Goal: Task Accomplishment & Management: Manage account settings

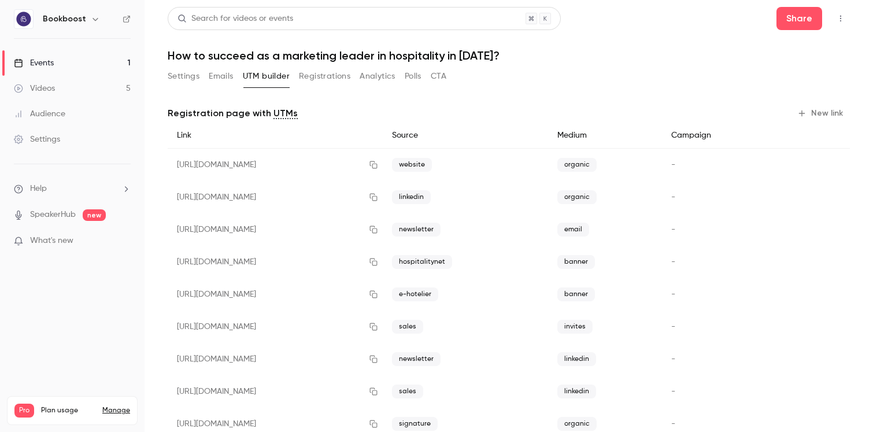
click at [194, 80] on button "Settings" at bounding box center [184, 76] width 32 height 19
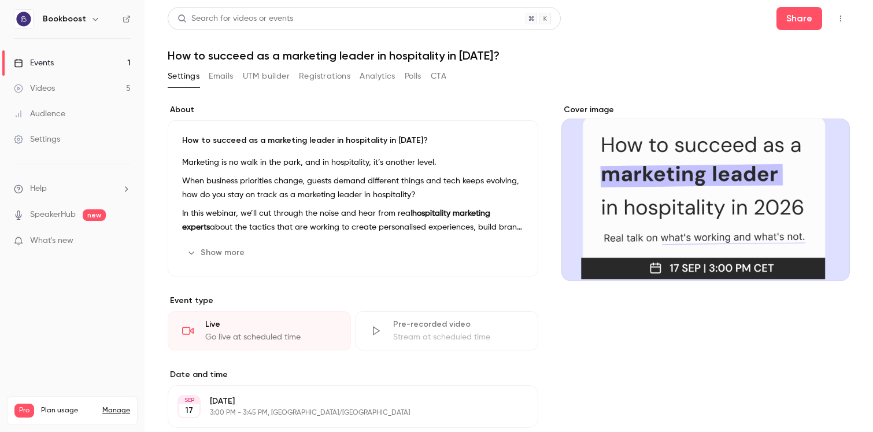
click at [324, 69] on button "Registrations" at bounding box center [324, 76] width 51 height 19
